Goal: Navigation & Orientation: Find specific page/section

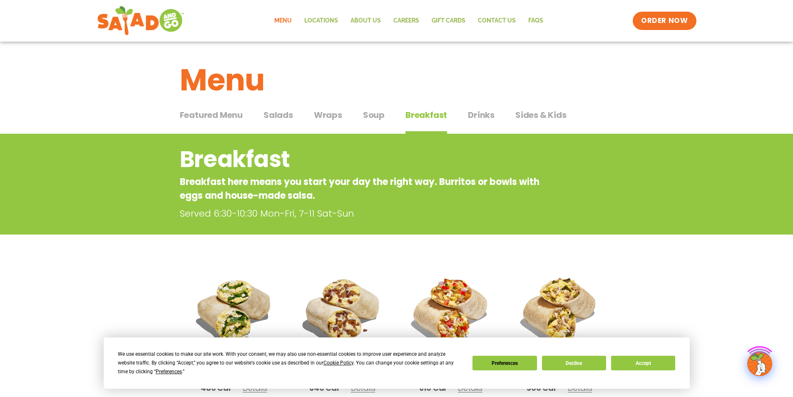
scroll to position [208, 0]
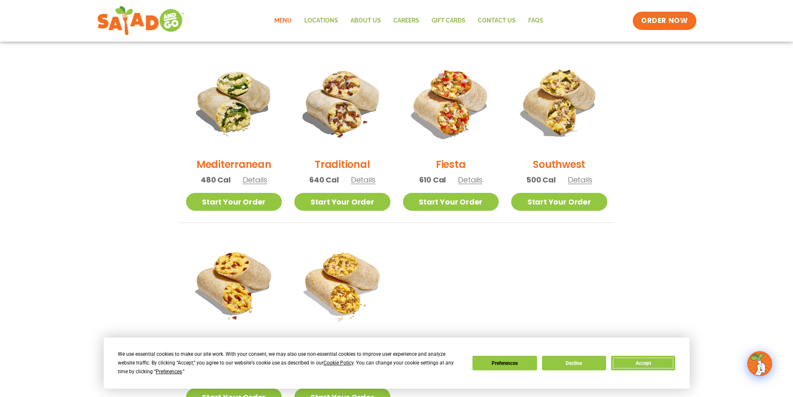
click at [650, 364] on button "Accept" at bounding box center [643, 363] width 64 height 15
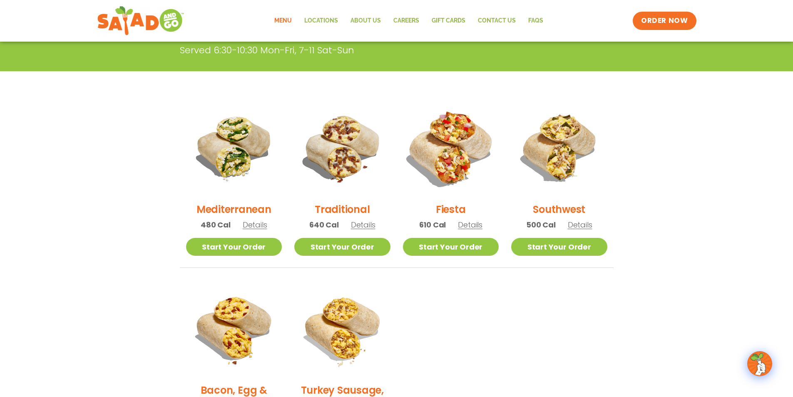
scroll to position [0, 0]
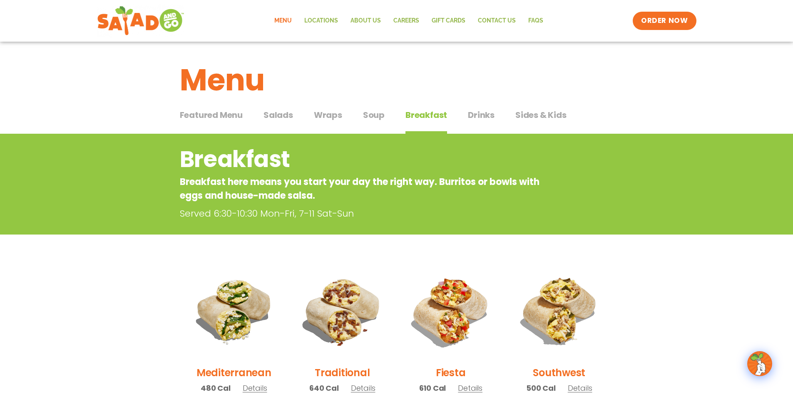
click at [521, 113] on span "Sides & Kids" at bounding box center [541, 115] width 51 height 12
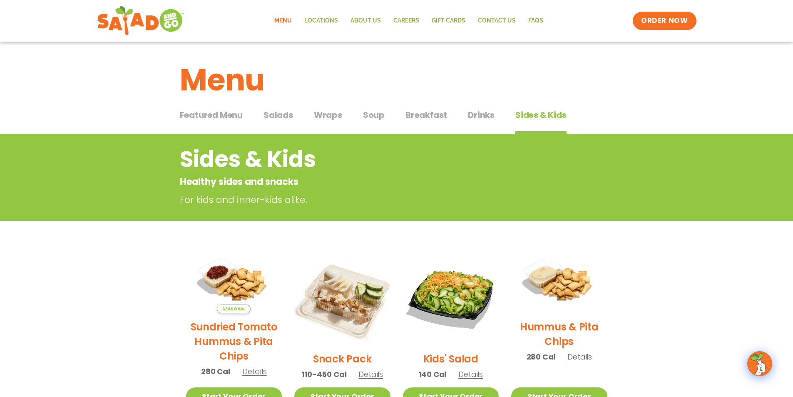
click at [287, 116] on span "Salads" at bounding box center [279, 115] width 30 height 12
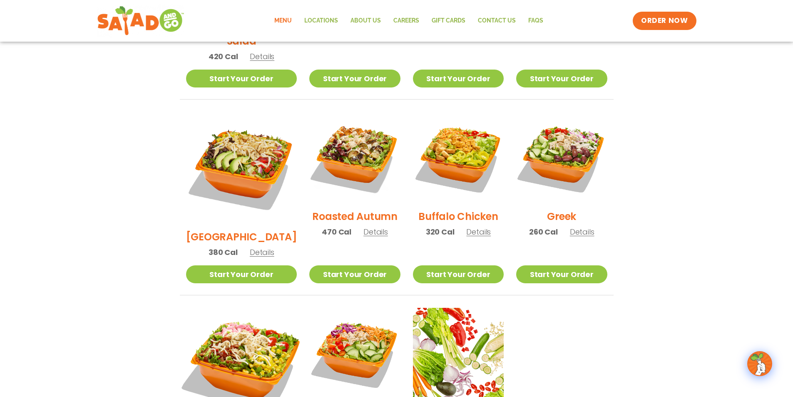
scroll to position [583, 0]
